Goal: Complete application form

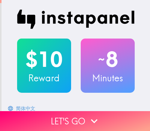
scroll to position [120, 0]
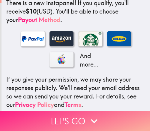
click at [84, 114] on button "Let's go" at bounding box center [75, 121] width 150 height 20
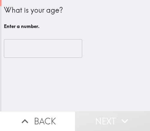
click at [26, 47] on input "number" at bounding box center [43, 48] width 78 height 19
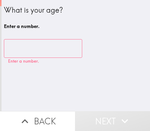
click at [27, 50] on input "number" at bounding box center [43, 48] width 78 height 19
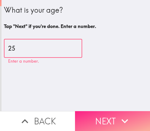
type input "25"
click at [115, 121] on button "Next" at bounding box center [112, 121] width 75 height 20
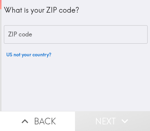
click at [32, 28] on input "ZIP code" at bounding box center [76, 34] width 144 height 19
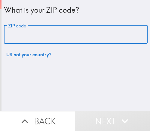
paste input "32811"
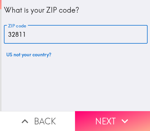
type input "32811"
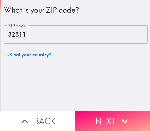
drag, startPoint x: 112, startPoint y: 116, endPoint x: 84, endPoint y: 117, distance: 27.4
click at [112, 116] on button "Next" at bounding box center [112, 121] width 75 height 20
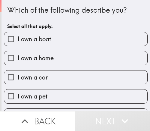
click at [42, 39] on span "I own a boat" at bounding box center [34, 39] width 33 height 8
click at [18, 39] on input "I own a boat" at bounding box center [11, 39] width 14 height 14
checkbox input "true"
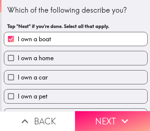
click at [107, 112] on button "Next" at bounding box center [112, 121] width 75 height 20
